Goal: Information Seeking & Learning: Understand process/instructions

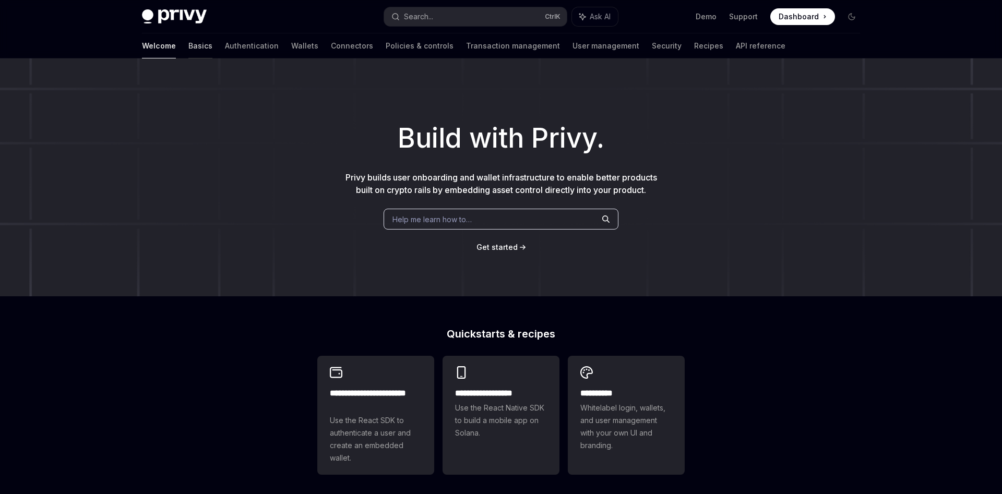
click at [188, 45] on link "Basics" at bounding box center [200, 45] width 24 height 25
type textarea "*"
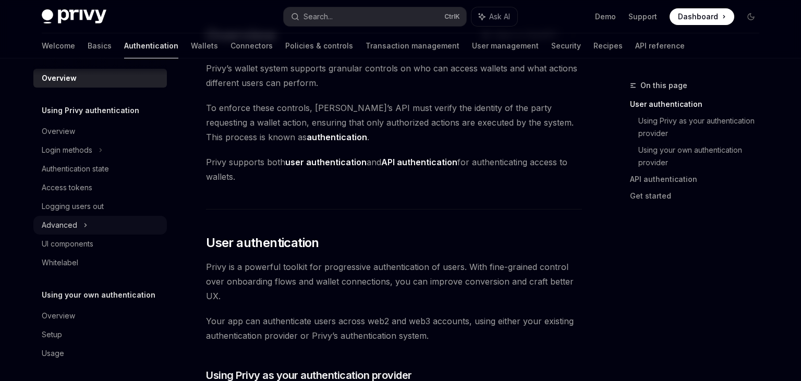
scroll to position [8, 0]
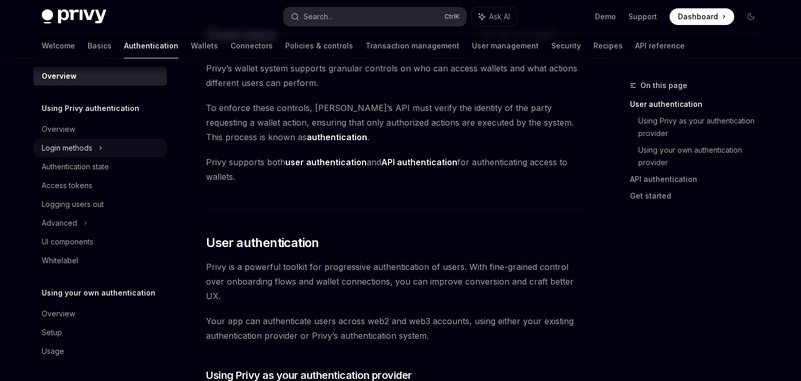
click at [85, 151] on div "Login methods" at bounding box center [67, 148] width 51 height 13
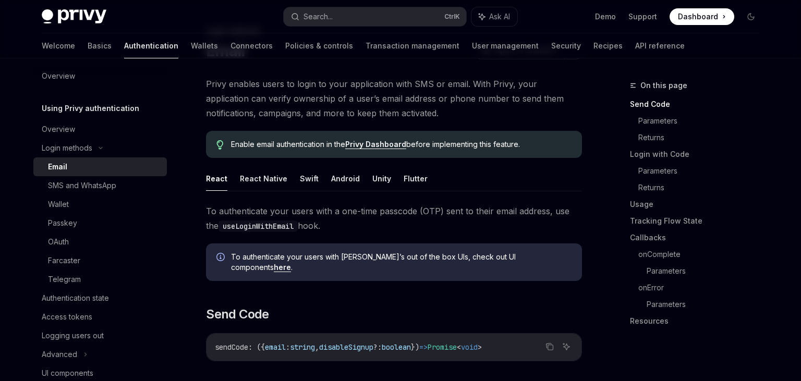
click at [57, 168] on div "Email" at bounding box center [57, 167] width 19 height 13
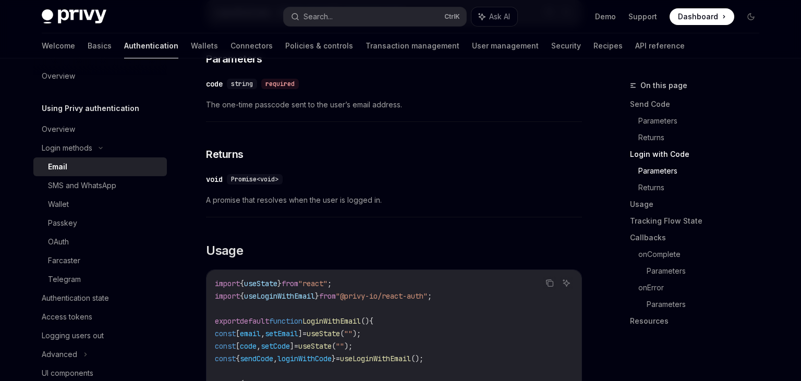
scroll to position [937, 0]
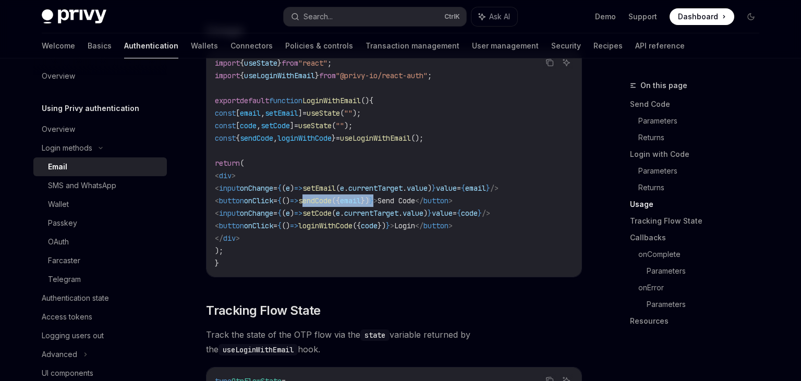
drag, startPoint x: 360, startPoint y: 189, endPoint x: 446, endPoint y: 191, distance: 85.6
click at [446, 196] on span "< button onClick = { () => sendCode ({ email }) } > Send Code </ button >" at bounding box center [334, 200] width 238 height 9
copy span "sendCode ({ email }) }"
drag, startPoint x: 362, startPoint y: 214, endPoint x: 464, endPoint y: 215, distance: 102.8
click at [453, 221] on span "< button onClick = { () => loginWithCode ({ code }) } > Login </ button >" at bounding box center [334, 225] width 238 height 9
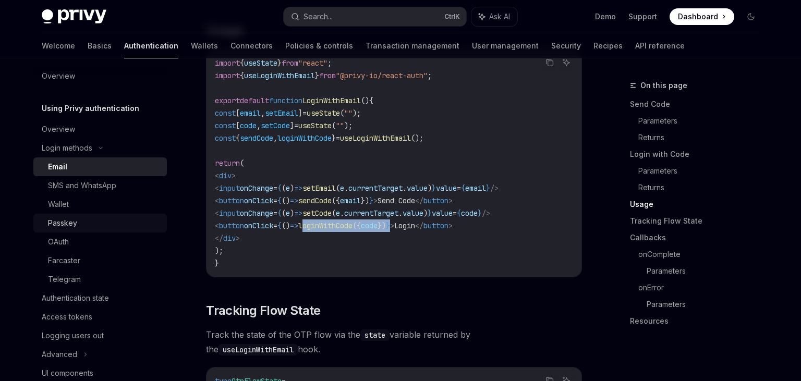
copy span "loginWithCode ({ code }) }"
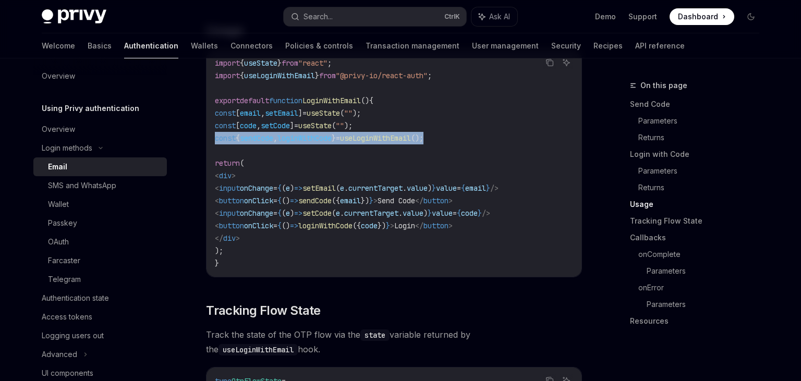
drag, startPoint x: 479, startPoint y: 130, endPoint x: 214, endPoint y: 129, distance: 265.6
click at [213, 129] on div "import { useState } from "react" ; import { useLoginWithEmail } from "@privy-io…" at bounding box center [394, 163] width 375 height 227
copy span "const { sendCode , loginWithCode } = useLoginWithEmail ();"
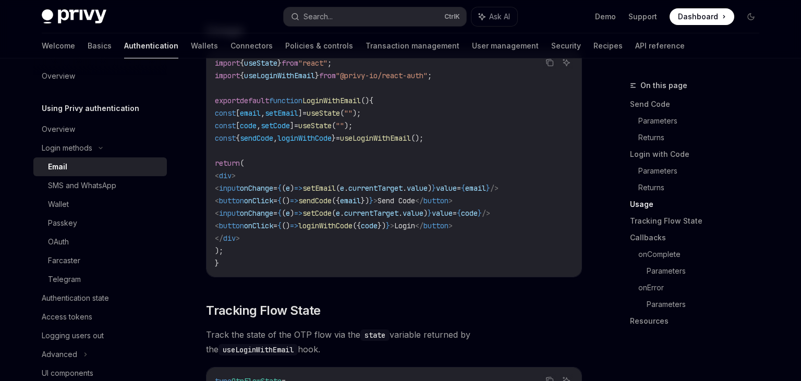
click at [392, 161] on code "import { useState } from "react" ; import { useLoginWithEmail } from "@privy-io…" at bounding box center [394, 163] width 358 height 213
click at [273, 134] on span "sendCode" at bounding box center [256, 138] width 33 height 9
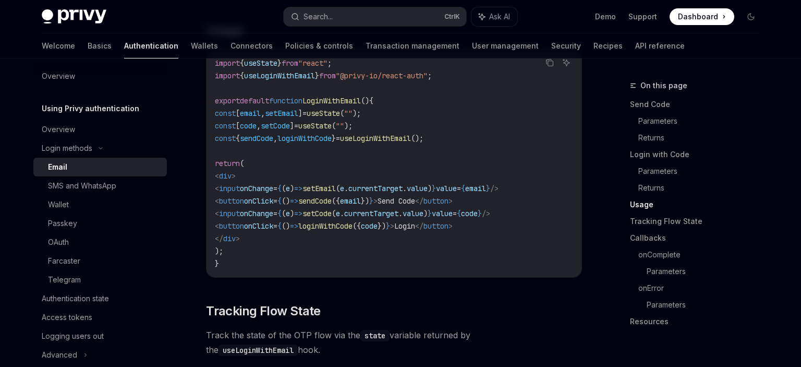
type textarea "*"
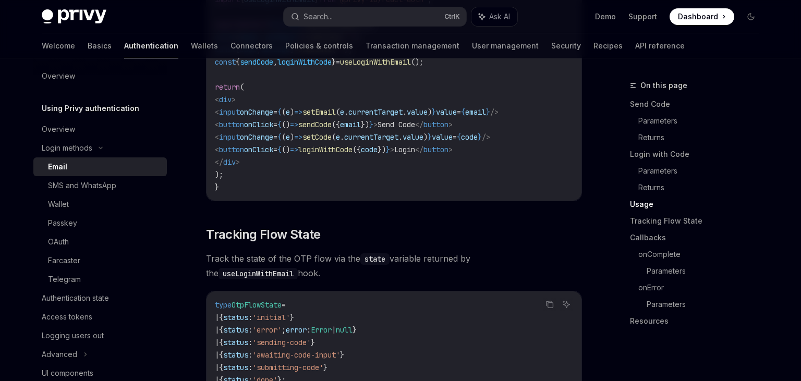
scroll to position [991, 0]
